Goal: Find specific page/section: Find specific page/section

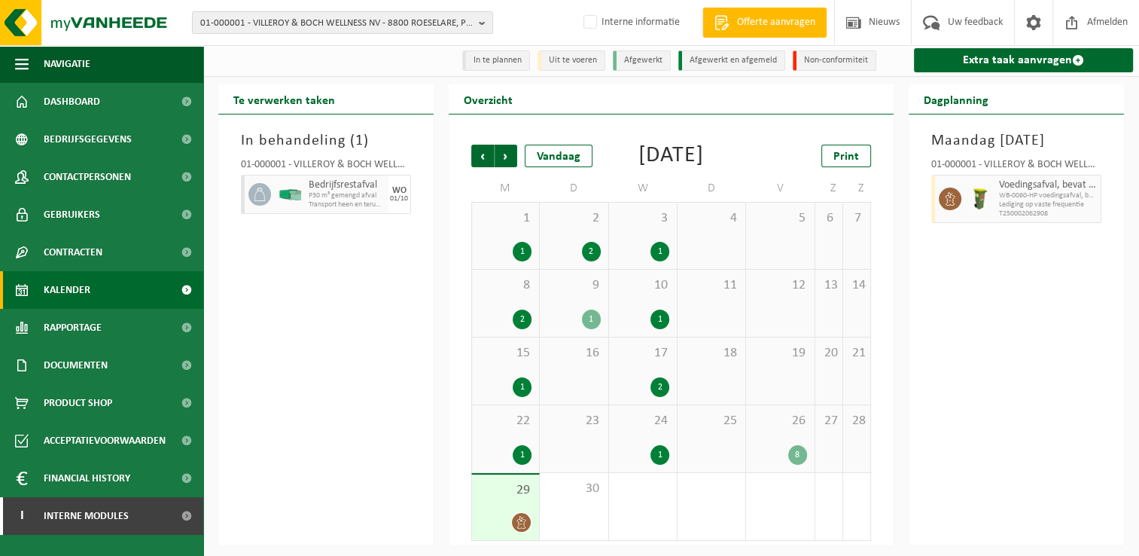
scroll to position [25, 0]
click at [315, 23] on span "01-000001 - VILLEROY & BOCH WELLNESS NV - 8800 ROESELARE, POPULIERSTRAAT 1" at bounding box center [336, 23] width 273 height 23
type input "10-185404"
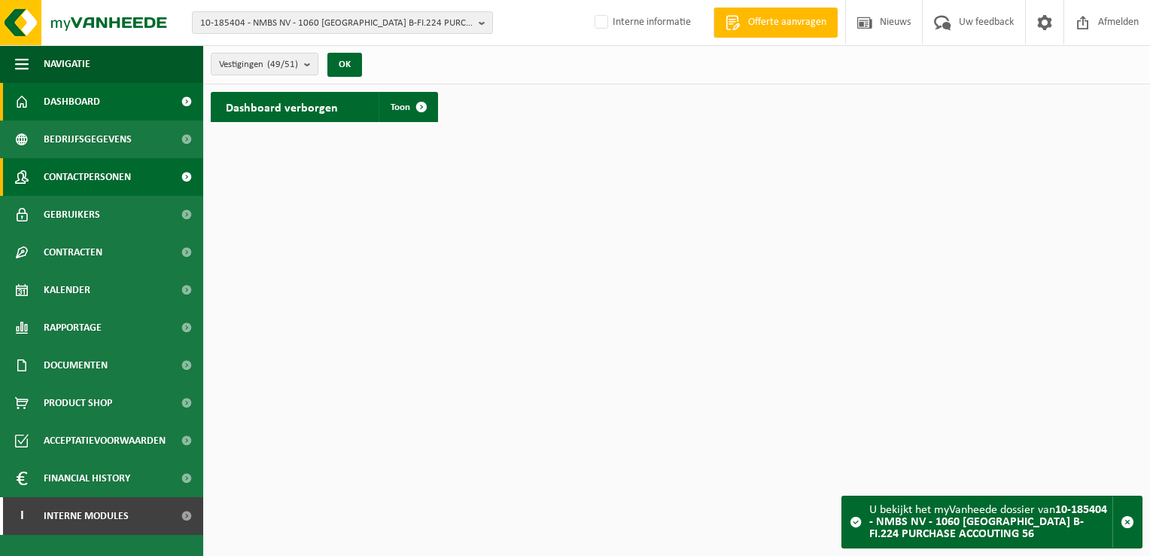
click at [63, 176] on span "Contactpersonen" at bounding box center [87, 177] width 87 height 38
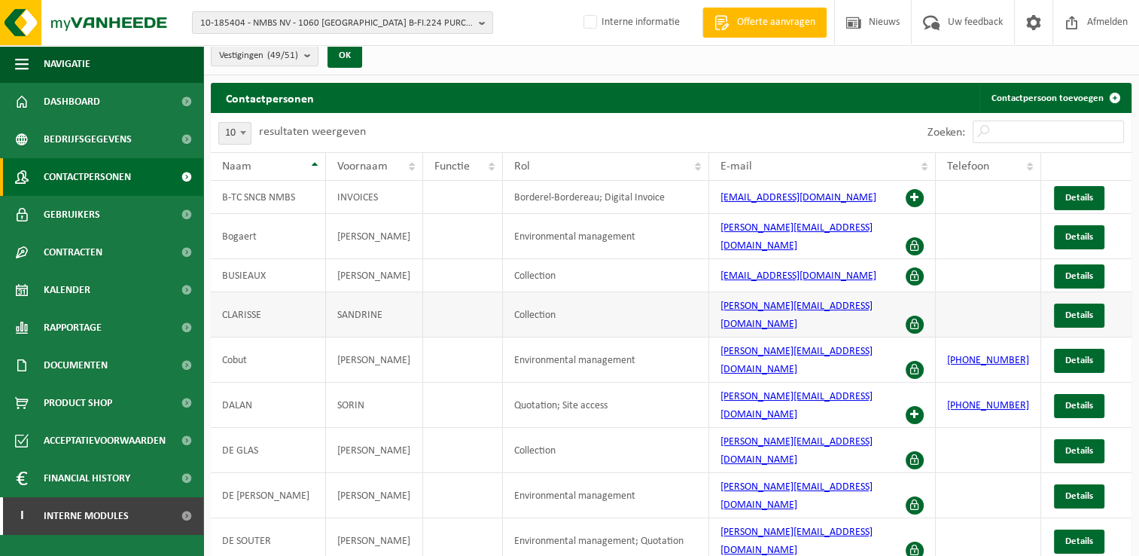
scroll to position [12, 0]
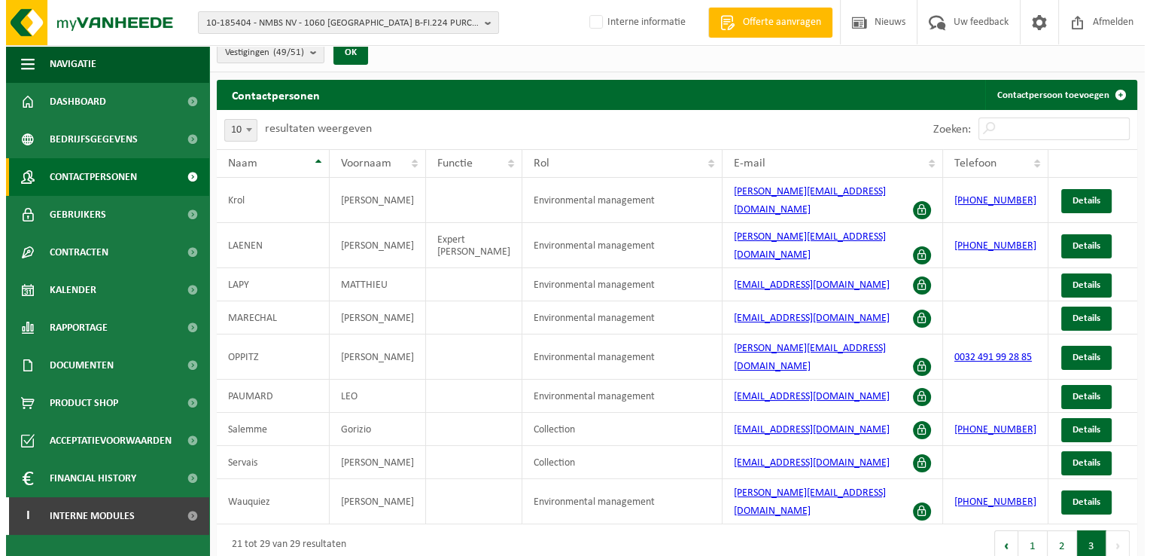
scroll to position [0, 0]
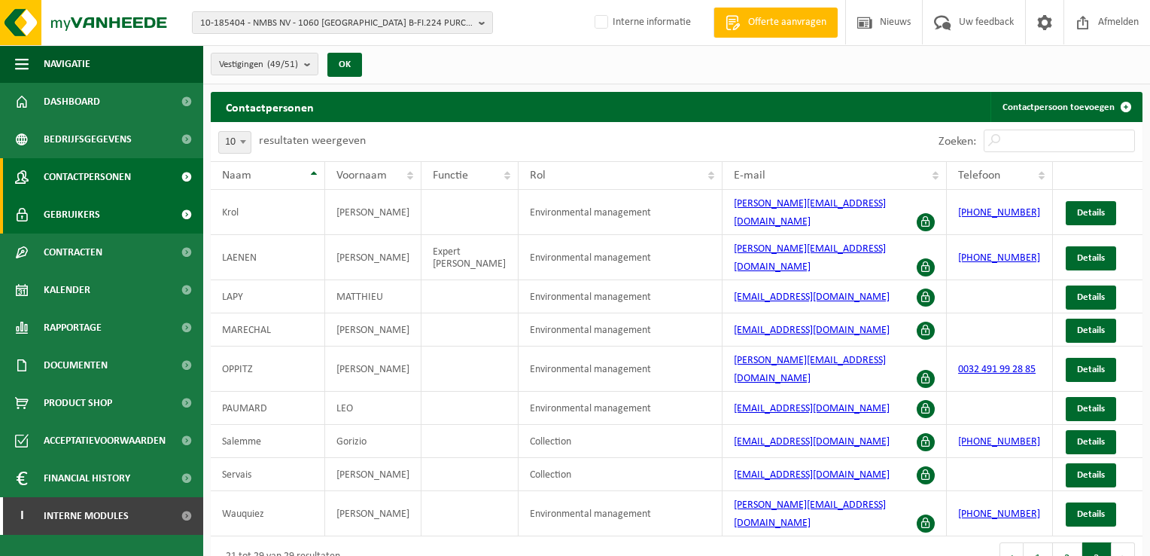
click at [90, 212] on span "Gebruikers" at bounding box center [72, 215] width 56 height 38
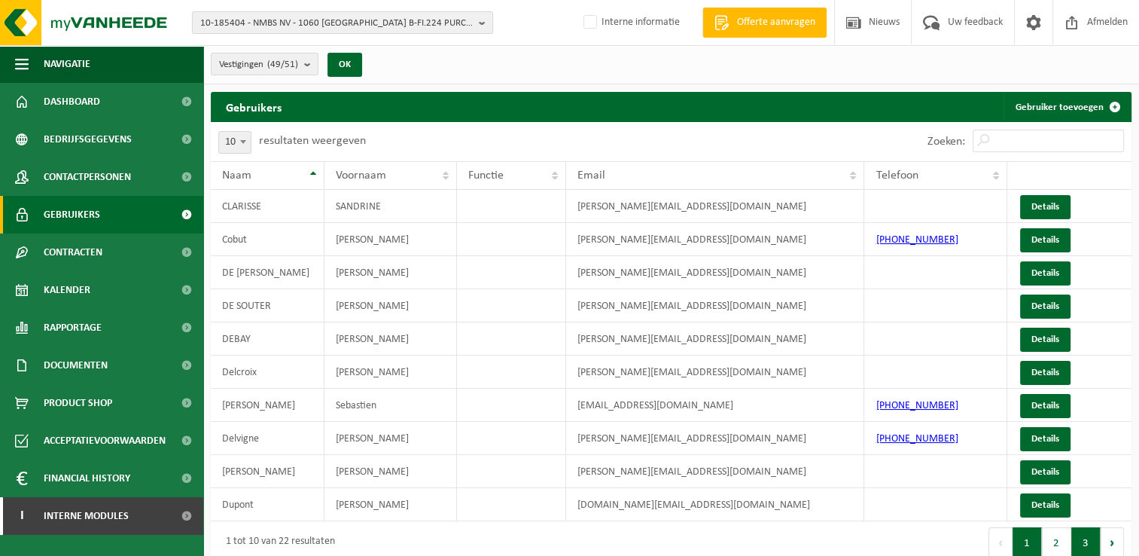
click at [1093, 541] on button "3" at bounding box center [1085, 542] width 29 height 30
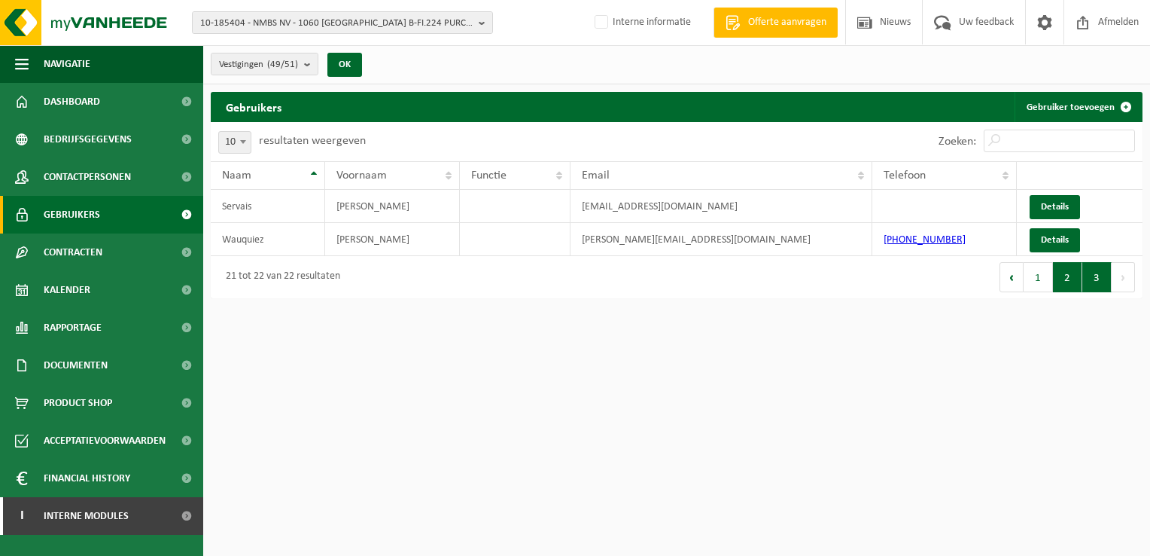
click at [1074, 279] on button "2" at bounding box center [1067, 277] width 29 height 30
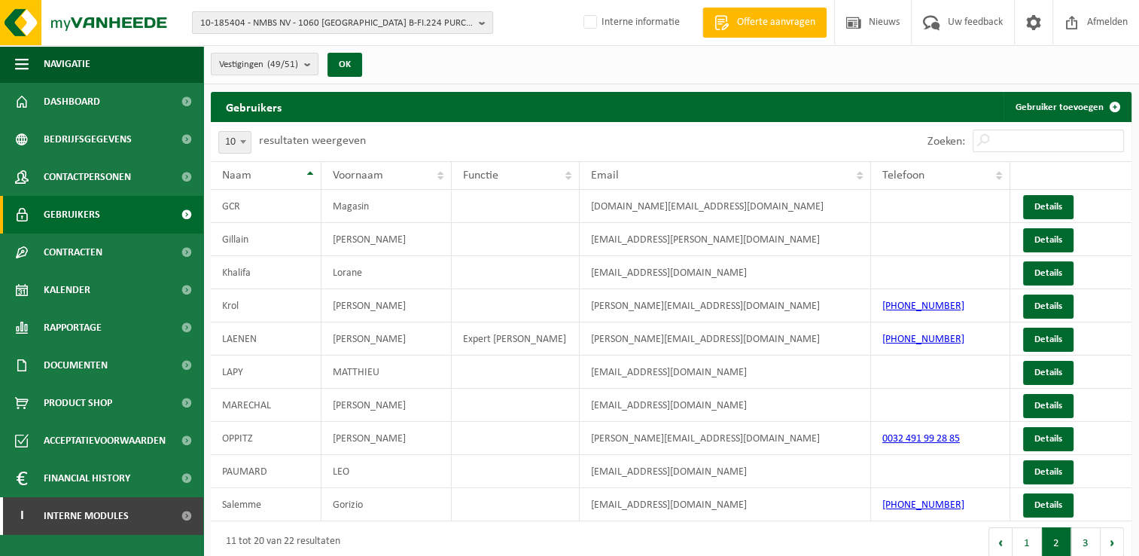
click at [485, 23] on b "button" at bounding box center [486, 22] width 14 height 21
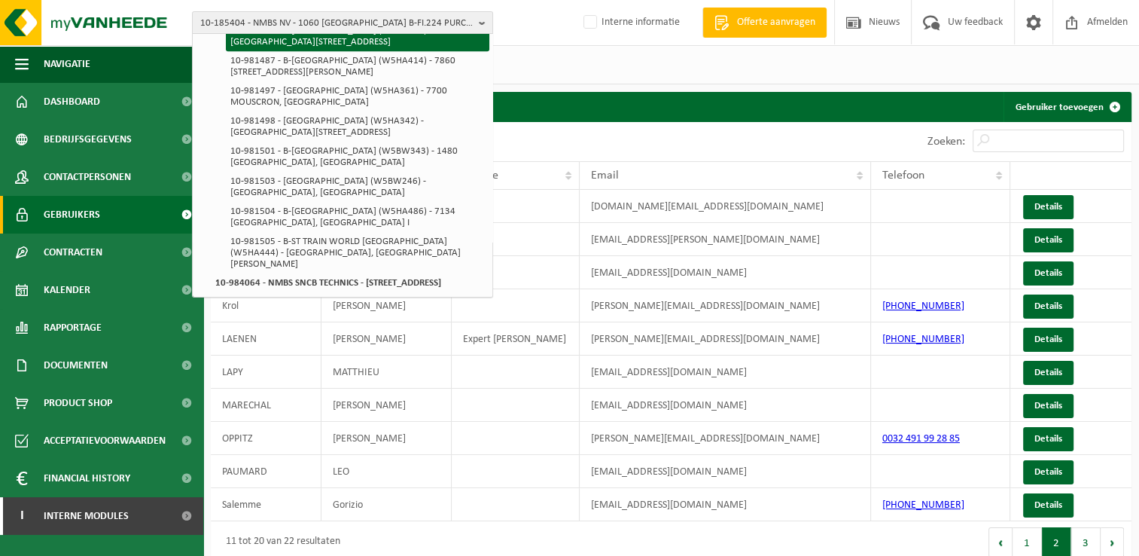
scroll to position [1280, 0]
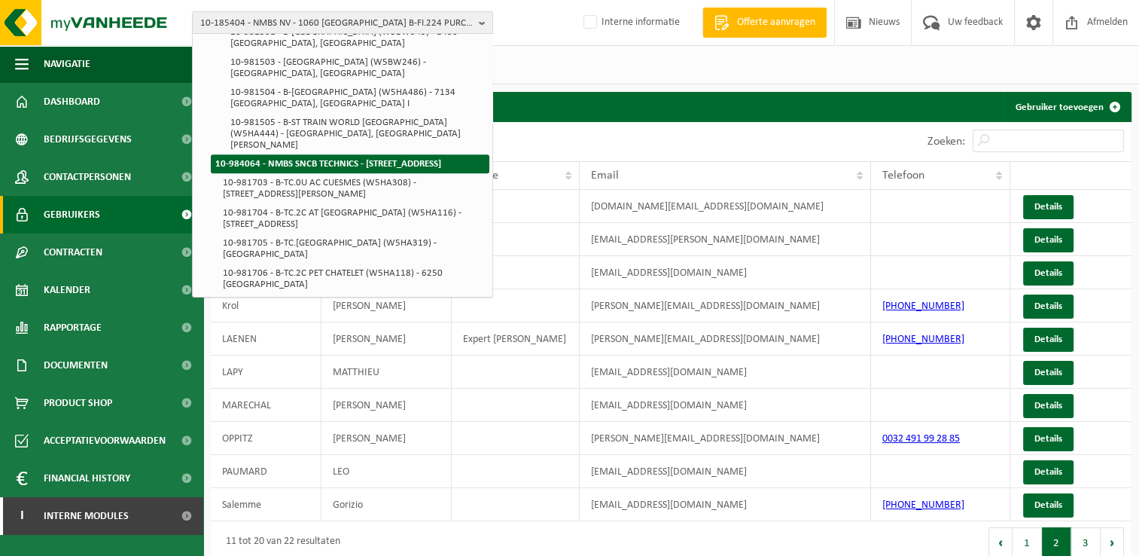
click at [342, 159] on strong "10-984064 - NMBS SNCB TECHNICS - [STREET_ADDRESS]" at bounding box center [328, 164] width 226 height 10
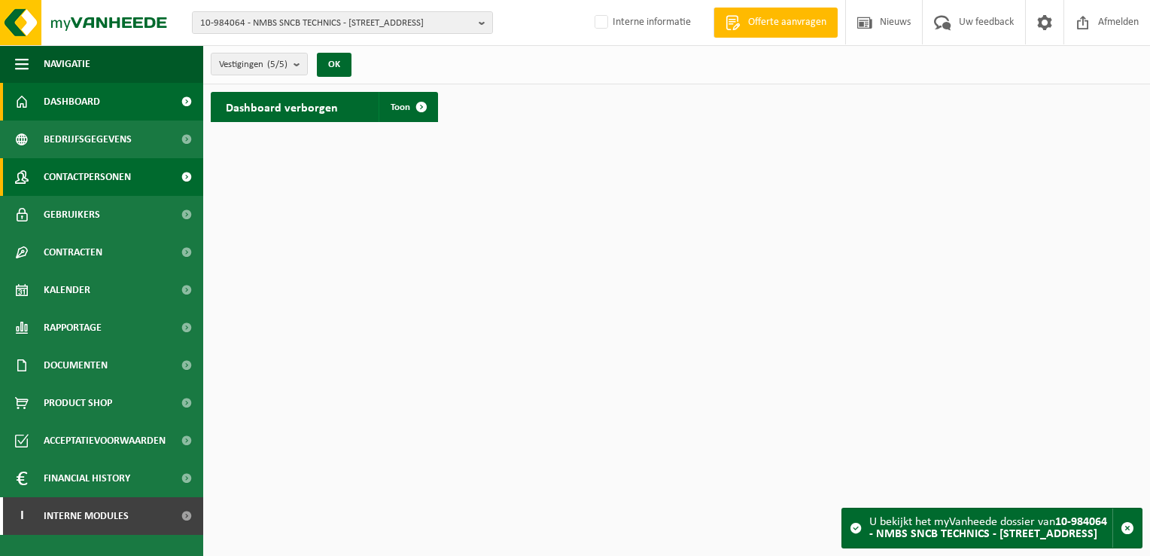
click at [103, 182] on span "Contactpersonen" at bounding box center [87, 177] width 87 height 38
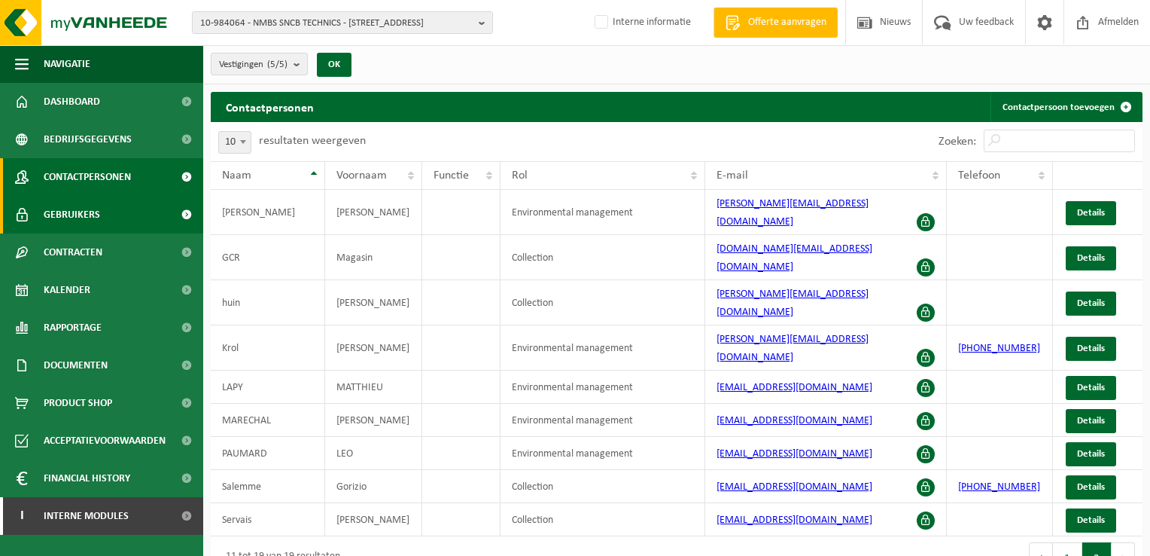
click at [94, 215] on span "Gebruikers" at bounding box center [72, 215] width 56 height 38
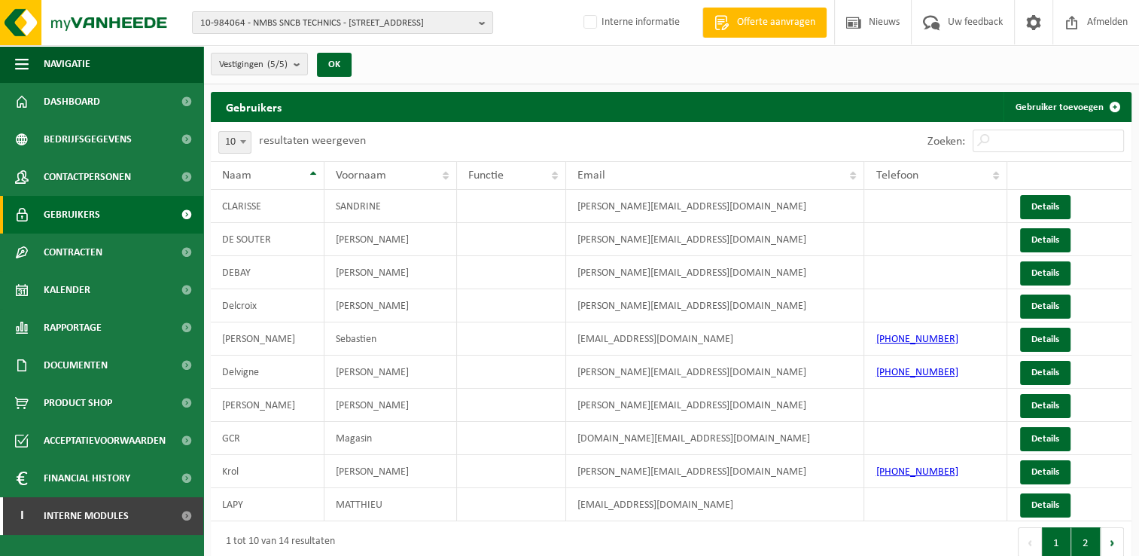
click at [1077, 550] on button "2" at bounding box center [1085, 542] width 29 height 30
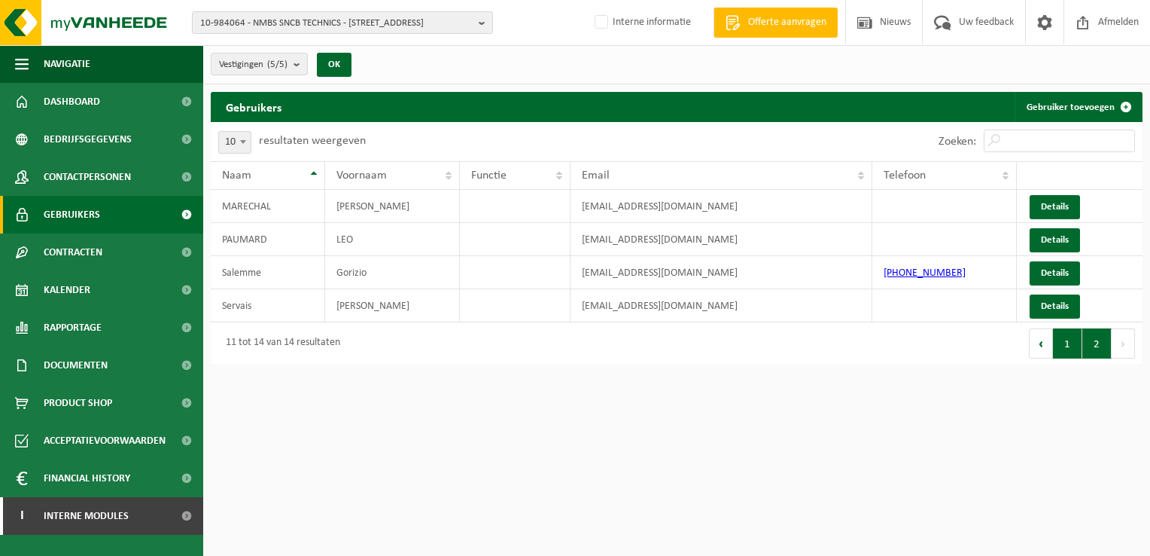
click at [1073, 340] on button "1" at bounding box center [1067, 343] width 29 height 30
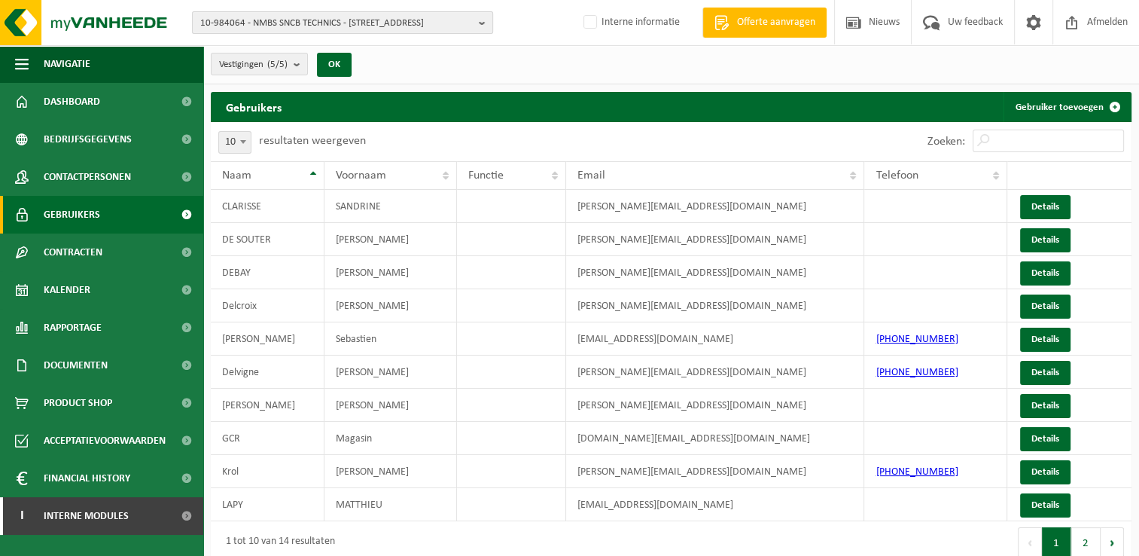
click at [478, 25] on button "10-984064 - NMBS SNCB TECHNICS - [STREET_ADDRESS]" at bounding box center [342, 22] width 301 height 23
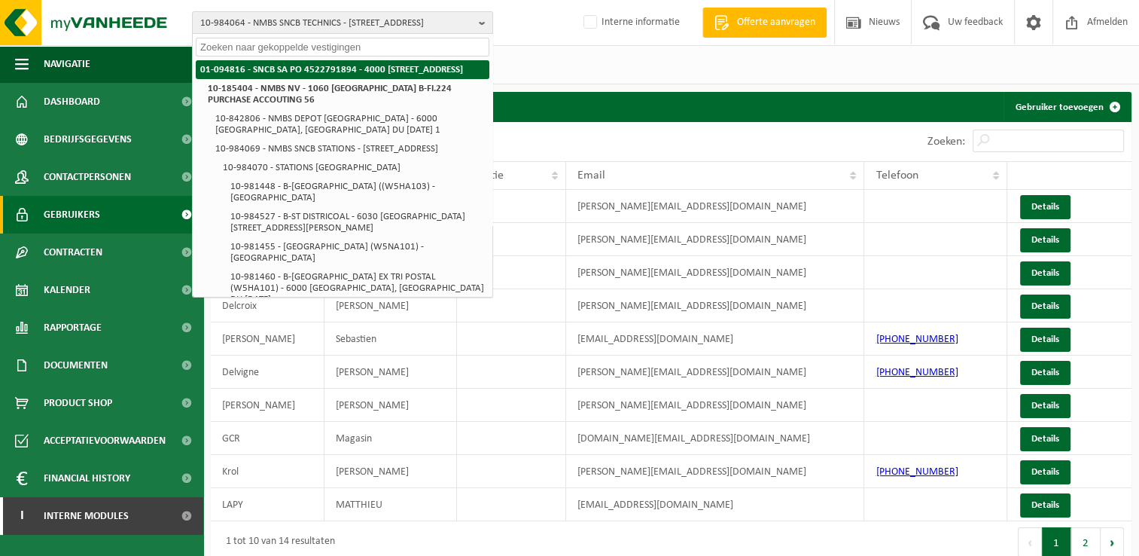
click at [331, 67] on strong "01-094816 - SNCB SA PO 4522791894 - 4000 [STREET_ADDRESS]" at bounding box center [331, 70] width 263 height 10
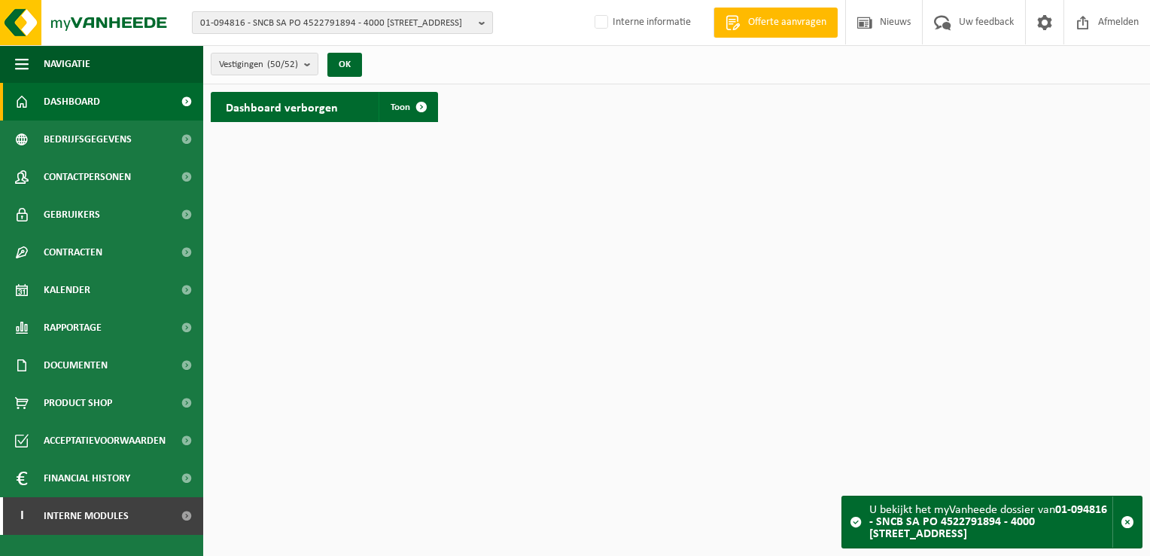
click at [482, 26] on b "button" at bounding box center [486, 22] width 14 height 21
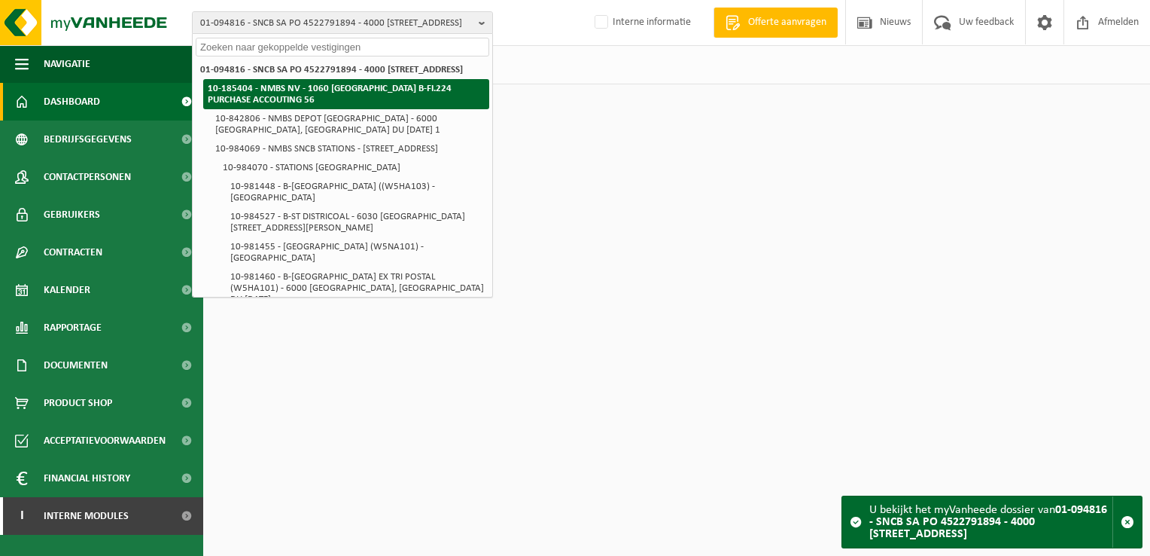
click at [306, 105] on strong "10-185404 - NMBS NV - 1060 [GEOGRAPHIC_DATA] B-FI.224 PURCHASE ACCOUTING 56" at bounding box center [330, 94] width 244 height 21
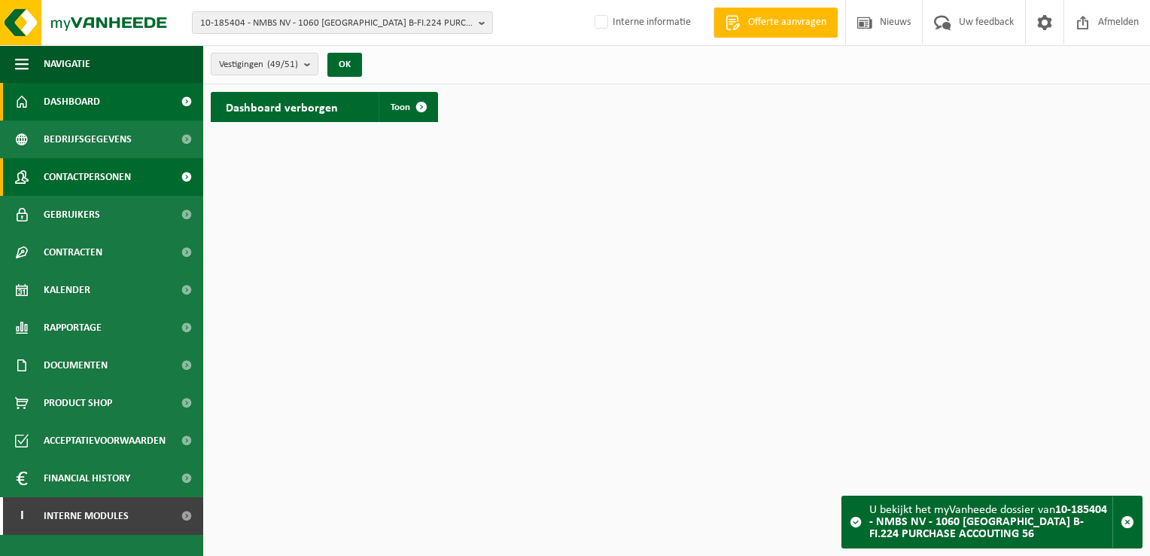
click at [117, 178] on span "Contactpersonen" at bounding box center [87, 177] width 87 height 38
